Goal: Information Seeking & Learning: Learn about a topic

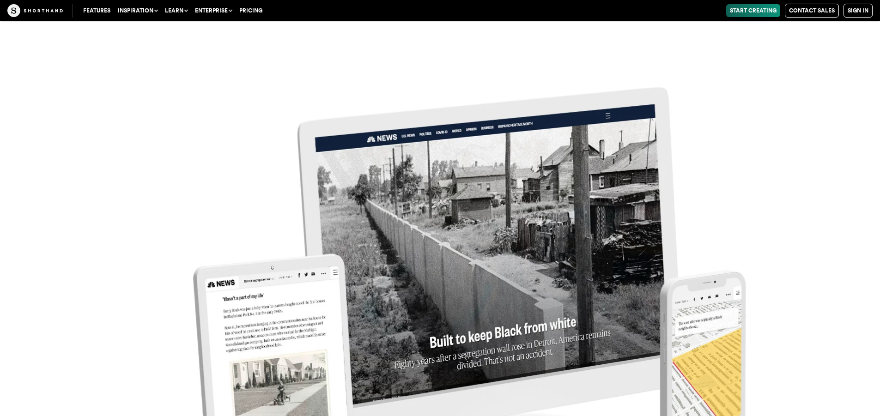
scroll to position [4853, 0]
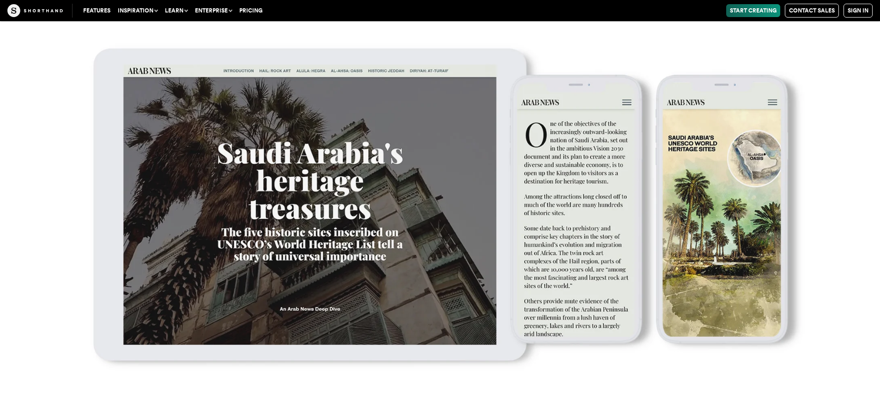
scroll to position [4021, 0]
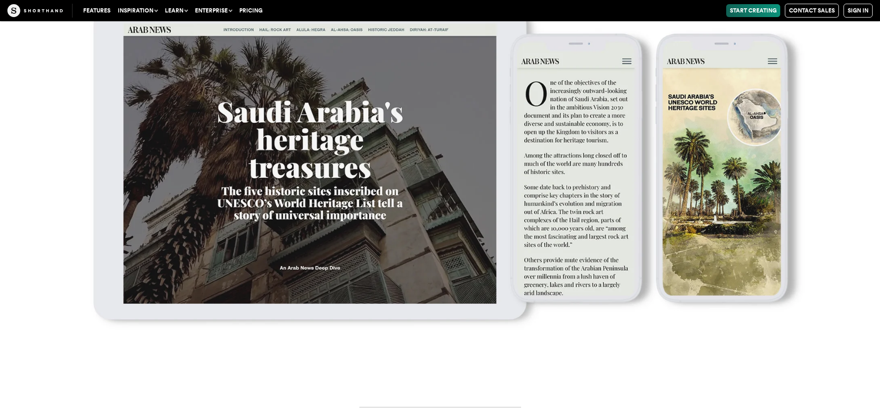
click at [539, 200] on img at bounding box center [439, 180] width 843 height 358
click at [674, 166] on img at bounding box center [439, 180] width 843 height 358
click at [692, 96] on img at bounding box center [439, 180] width 843 height 358
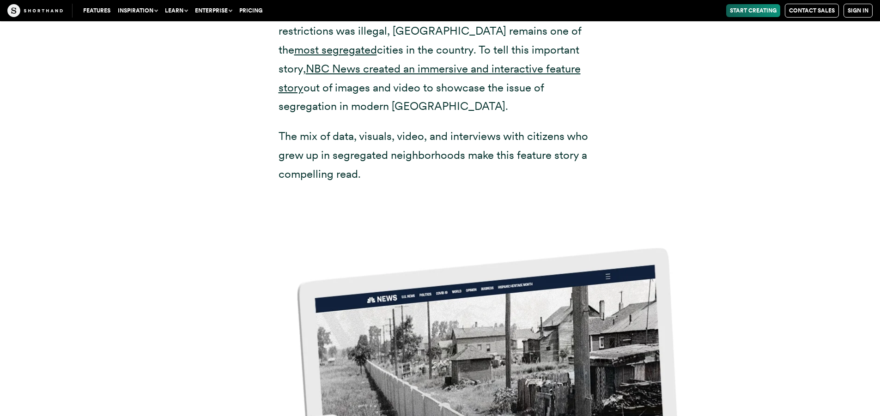
scroll to position [4714, 0]
